Goal: Navigation & Orientation: Go to known website

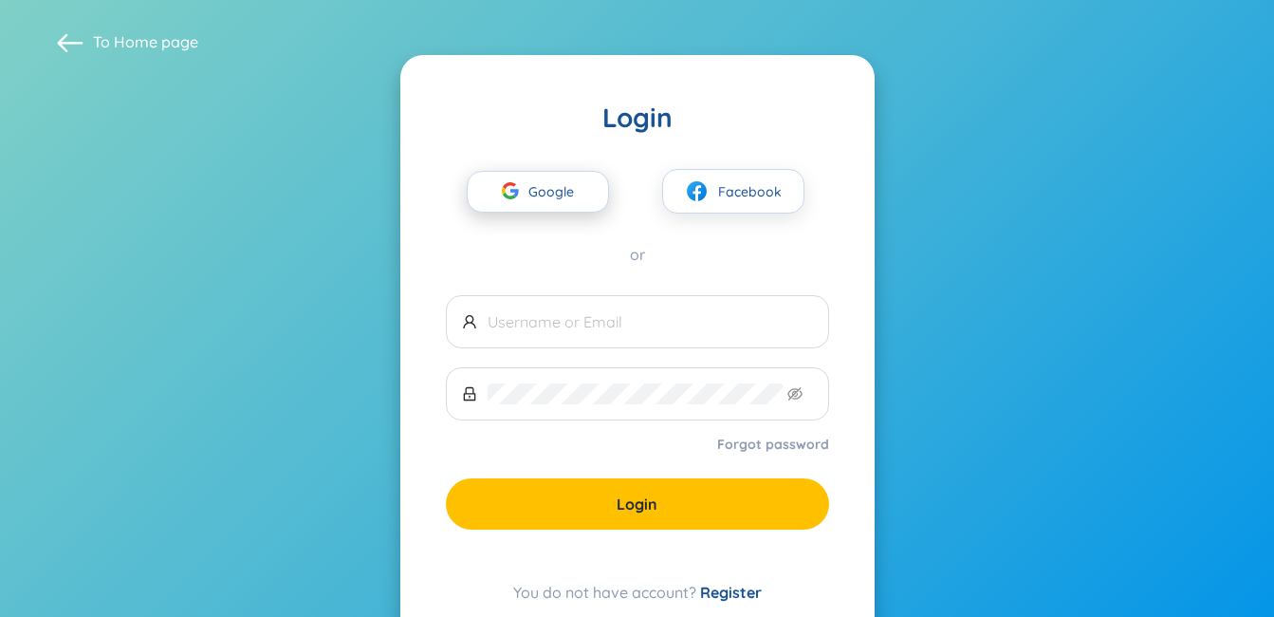
click at [526, 195] on div "button" at bounding box center [510, 194] width 36 height 42
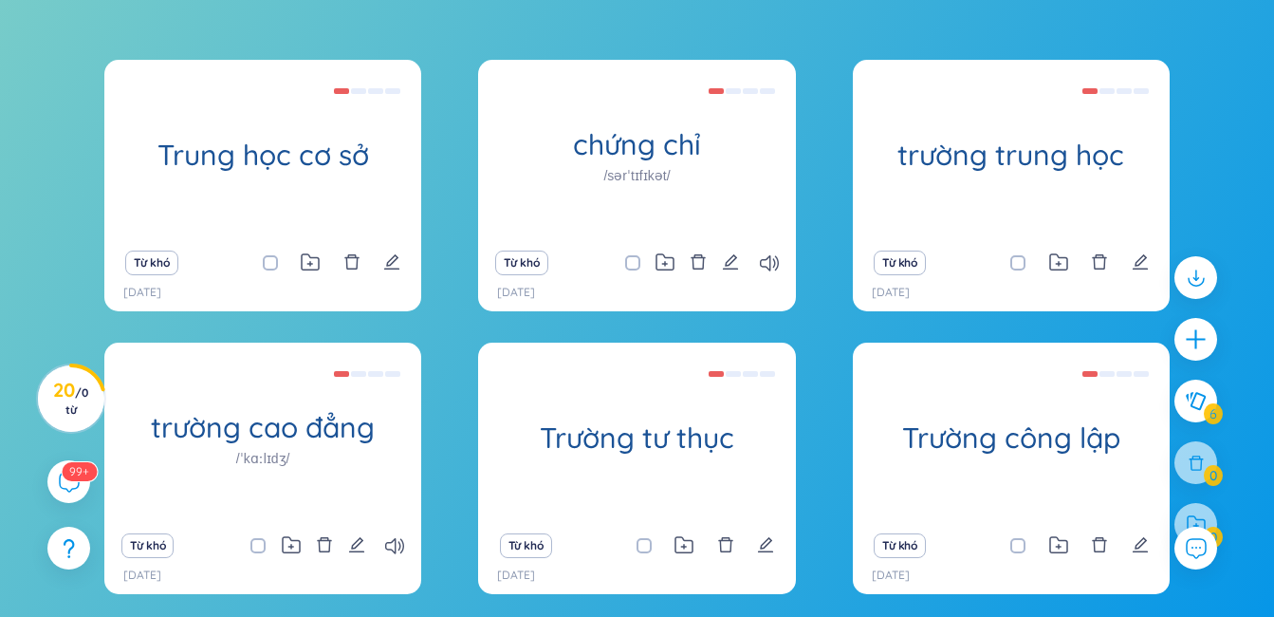
scroll to position [325, 0]
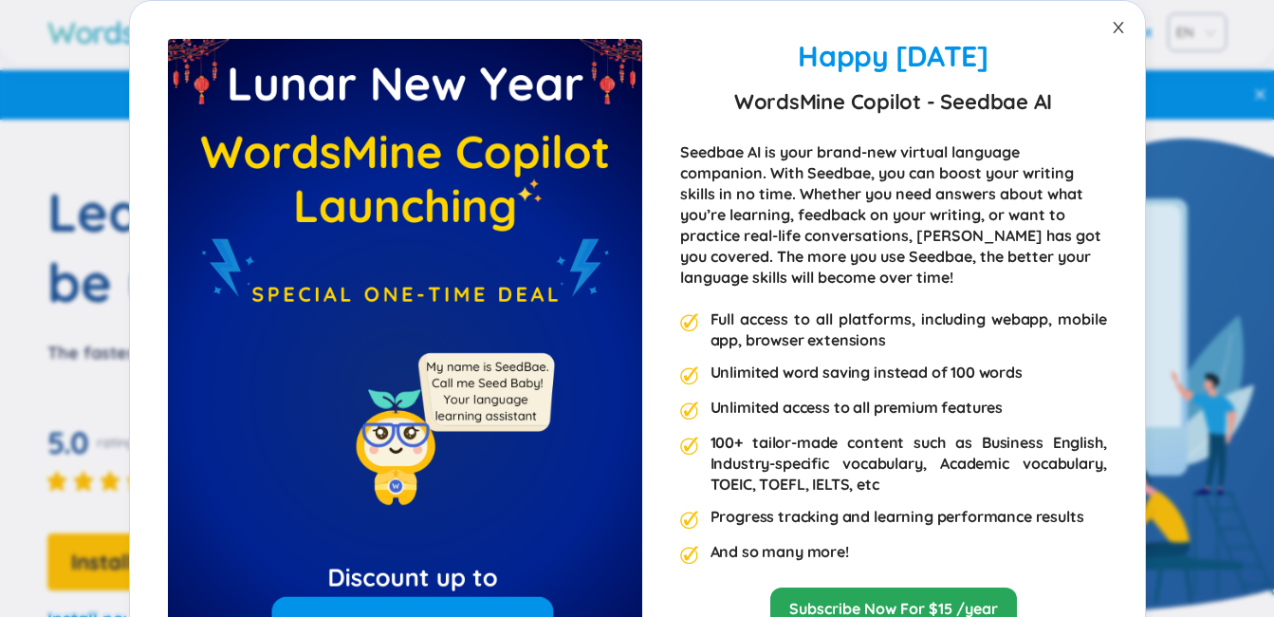
click at [1119, 27] on span "Close" at bounding box center [1118, 27] width 53 height 53
